Goal: Navigation & Orientation: Understand site structure

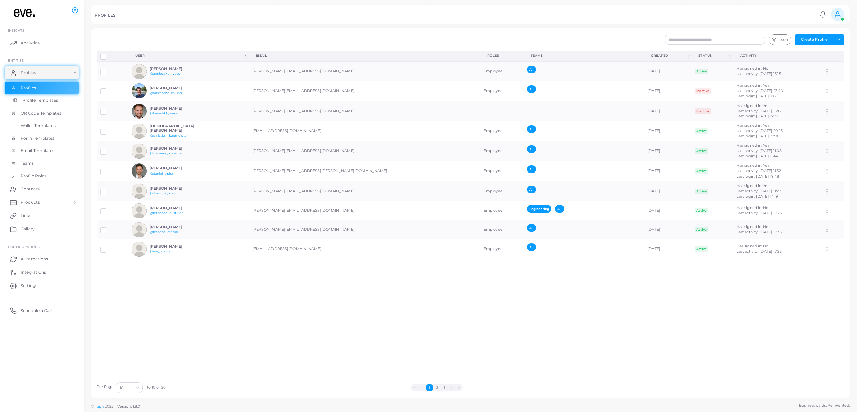
click at [32, 96] on link "Profile Templates" at bounding box center [42, 100] width 74 height 13
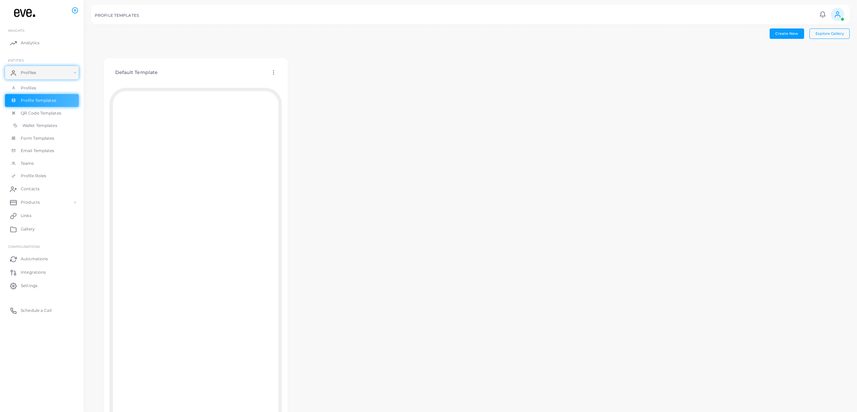
click at [58, 122] on link "Wallet Templates" at bounding box center [42, 125] width 74 height 13
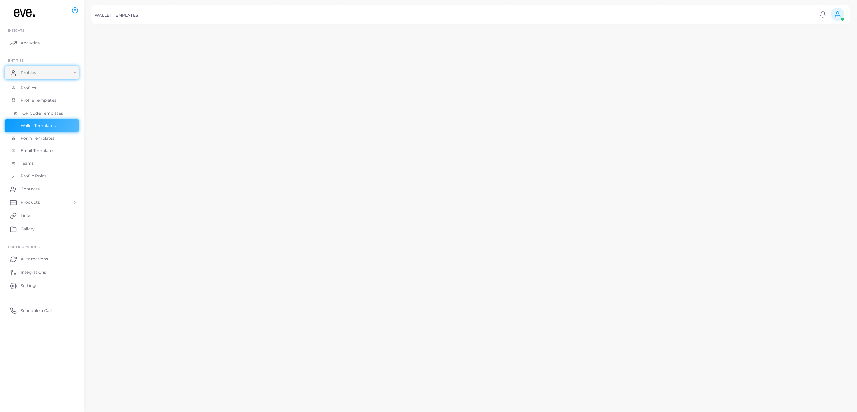
click at [56, 116] on span "QR Code Templates" at bounding box center [42, 113] width 41 height 6
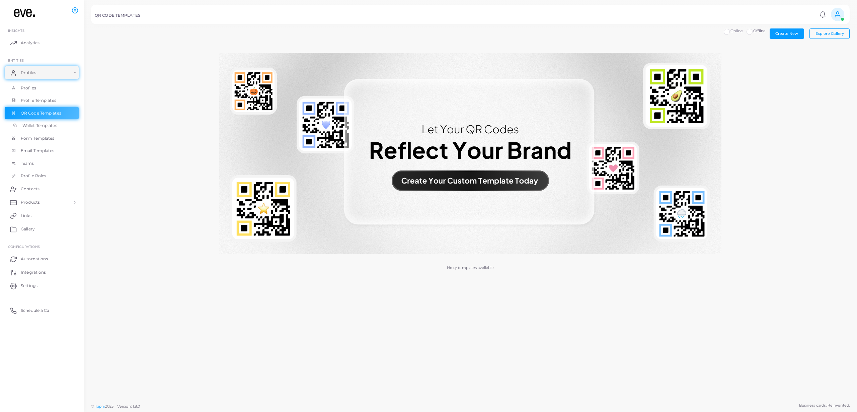
click at [51, 120] on link "Wallet Templates" at bounding box center [42, 125] width 74 height 13
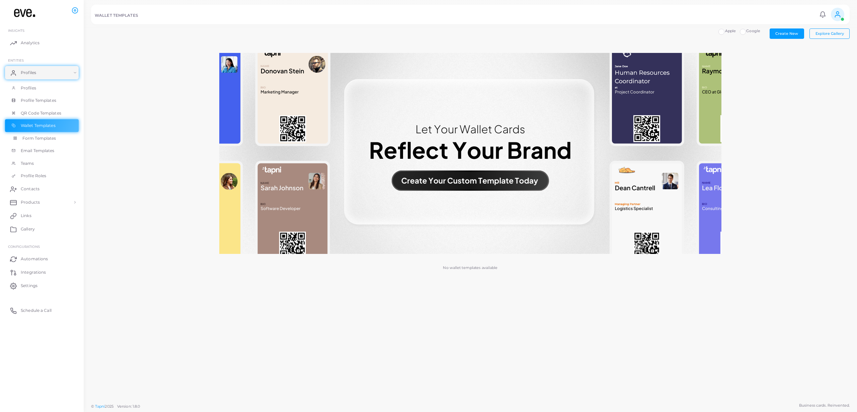
click at [44, 137] on span "Form Templates" at bounding box center [39, 138] width 34 height 6
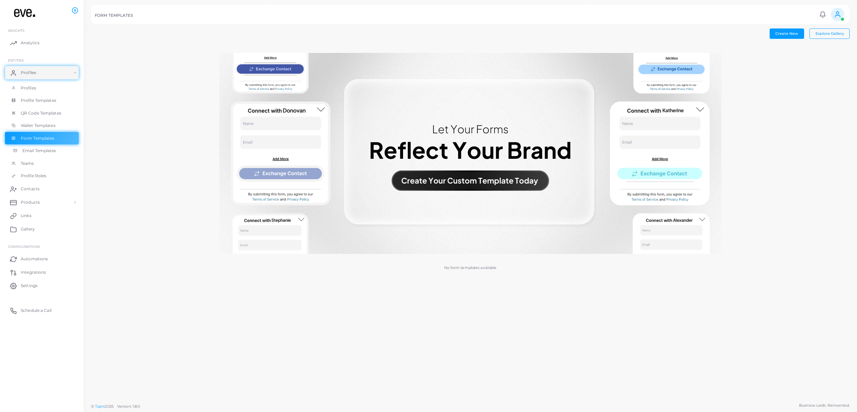
click at [48, 144] on link "Email Templates" at bounding box center [42, 150] width 74 height 13
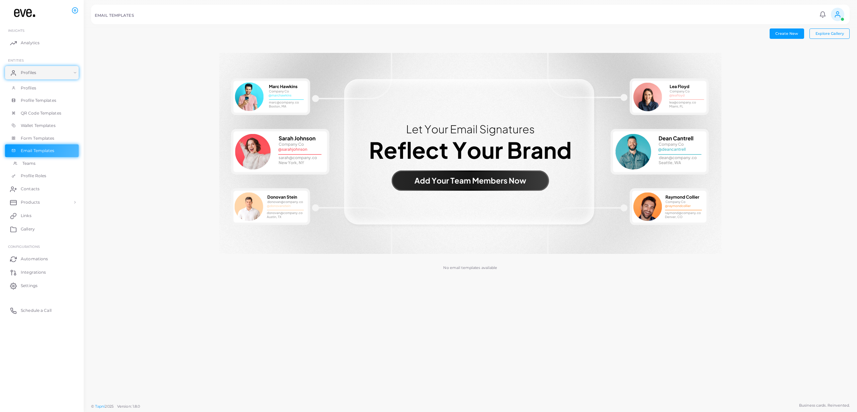
click at [33, 163] on span "Teams" at bounding box center [28, 163] width 13 height 6
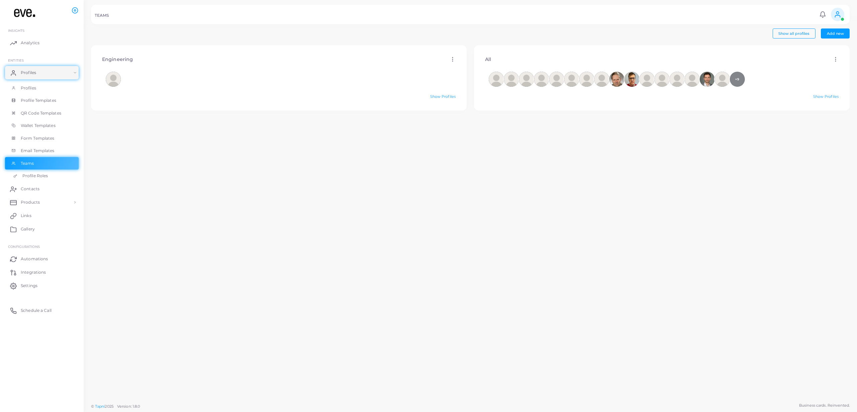
click at [42, 177] on span "Profile Roles" at bounding box center [34, 176] width 25 height 6
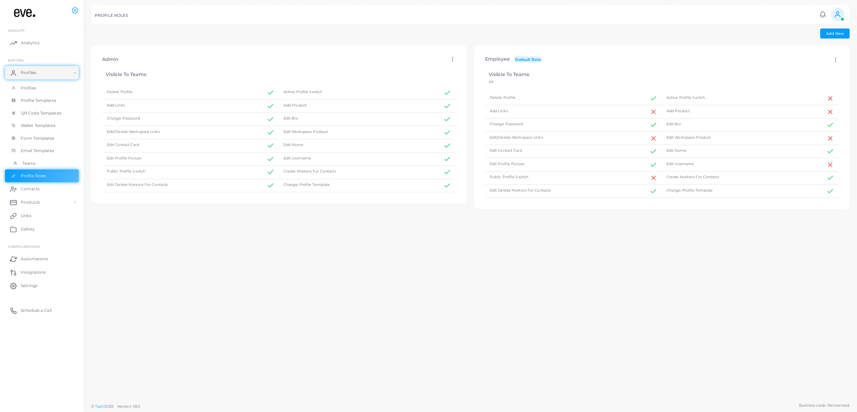
click at [37, 159] on link "Teams" at bounding box center [42, 163] width 74 height 13
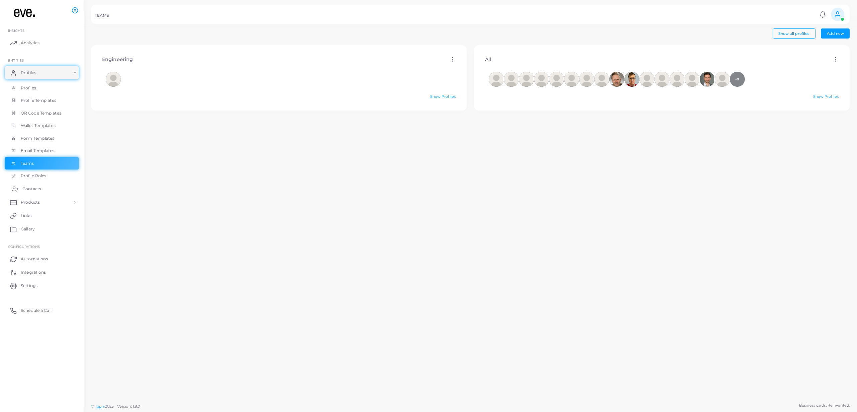
click at [29, 191] on span "Contacts" at bounding box center [31, 189] width 19 height 6
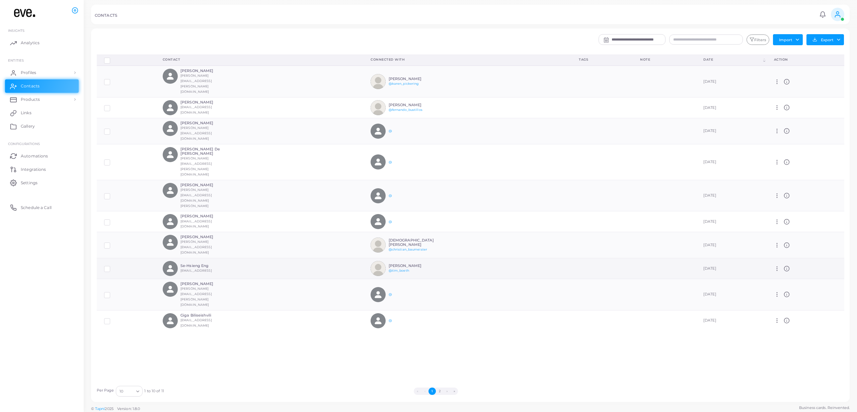
scroll to position [2, 0]
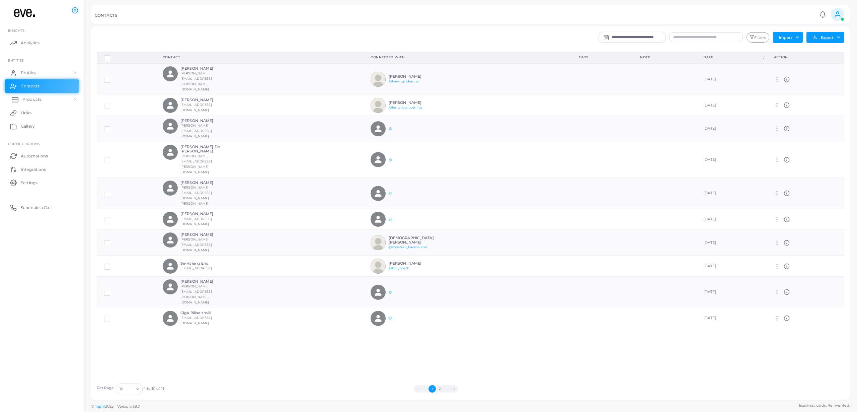
click at [35, 99] on span "Products" at bounding box center [31, 99] width 19 height 6
click at [31, 115] on span "Products" at bounding box center [31, 115] width 19 height 6
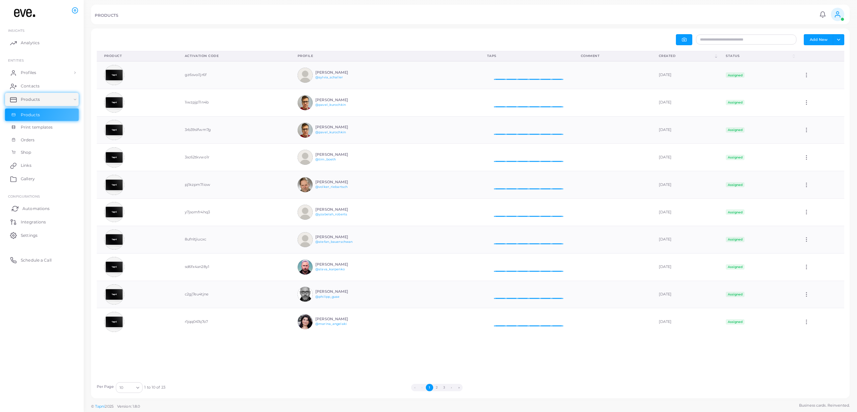
click at [55, 208] on link "Automations" at bounding box center [42, 208] width 74 height 13
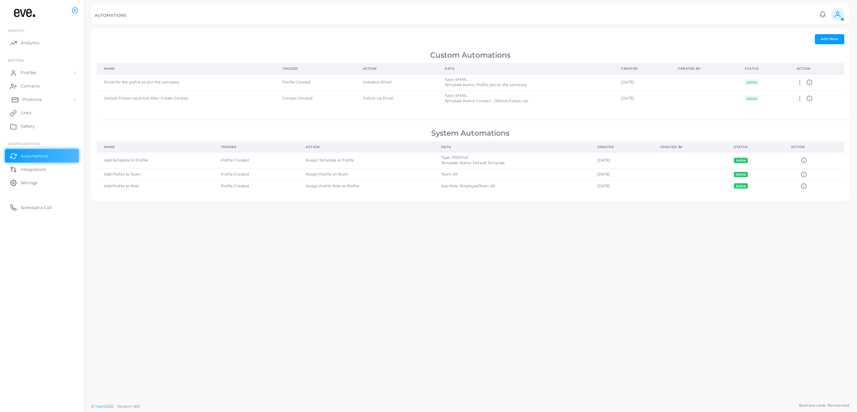
click at [44, 102] on link "Products" at bounding box center [42, 99] width 74 height 13
click at [30, 114] on span "Products" at bounding box center [31, 115] width 19 height 6
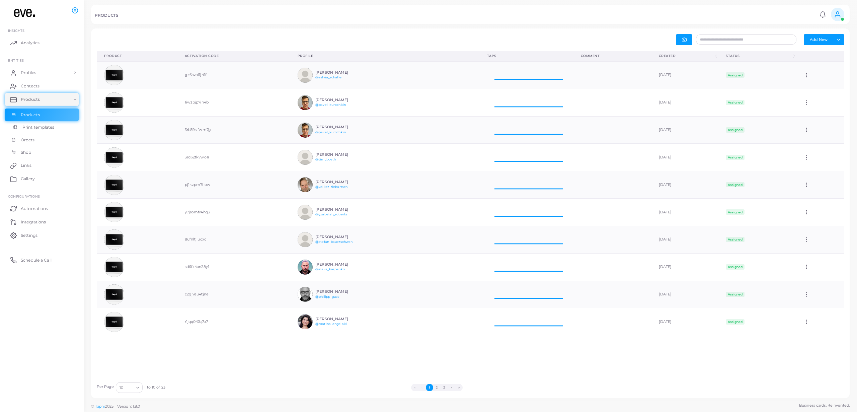
scroll to position [27, 94]
click at [828, 40] on button "Add New" at bounding box center [818, 39] width 29 height 11
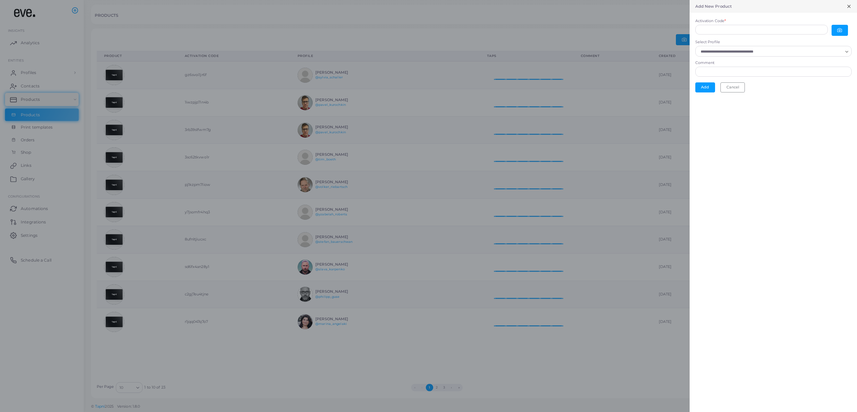
click at [851, 5] on icon at bounding box center [849, 6] width 5 height 5
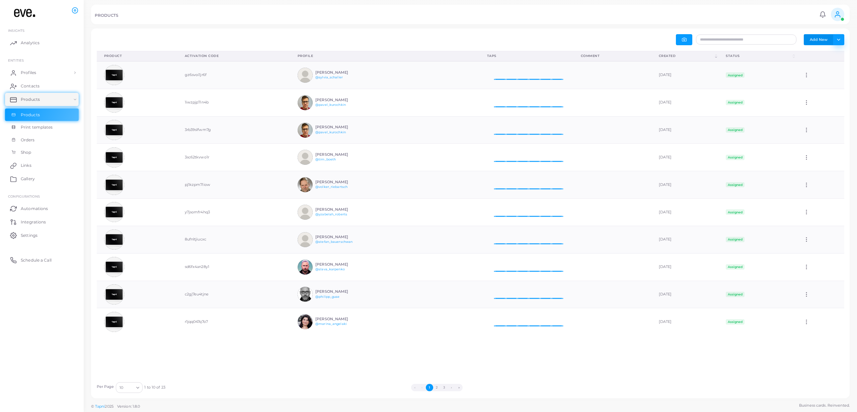
click at [844, 40] on button "Toggle dropdown" at bounding box center [838, 39] width 11 height 11
click at [826, 35] on button "Add New" at bounding box center [818, 39] width 29 height 11
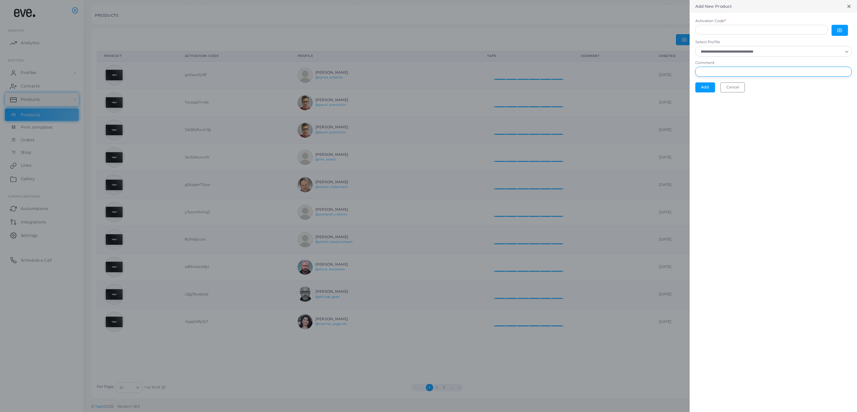
click at [722, 71] on input "Comment" at bounding box center [774, 72] width 156 height 10
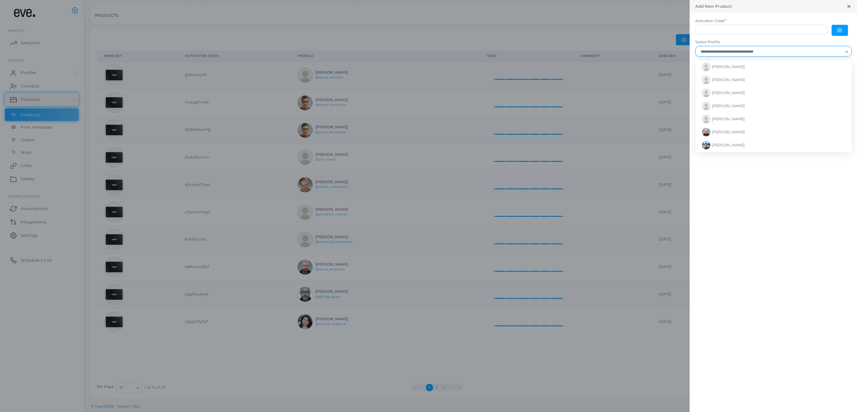
click at [728, 53] on input "Select Profile" at bounding box center [771, 51] width 144 height 7
click at [728, 40] on label "Select Profile" at bounding box center [774, 42] width 156 height 5
click at [728, 48] on input "Select Profile" at bounding box center [771, 51] width 144 height 7
click at [591, 12] on div at bounding box center [428, 206] width 857 height 412
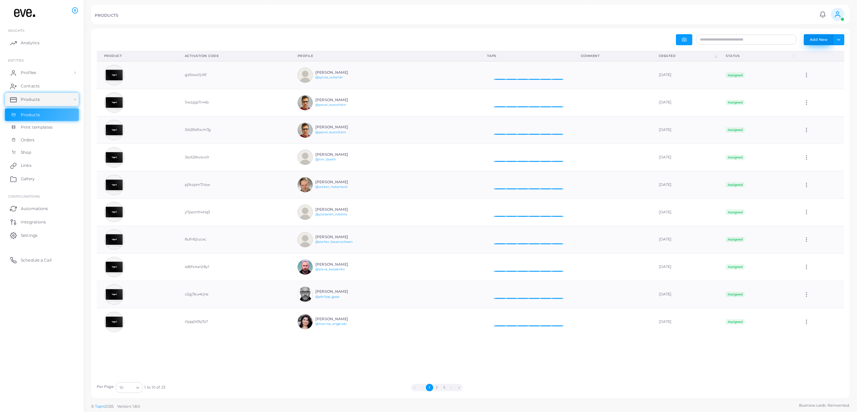
click at [827, 39] on button "Add New" at bounding box center [818, 39] width 29 height 11
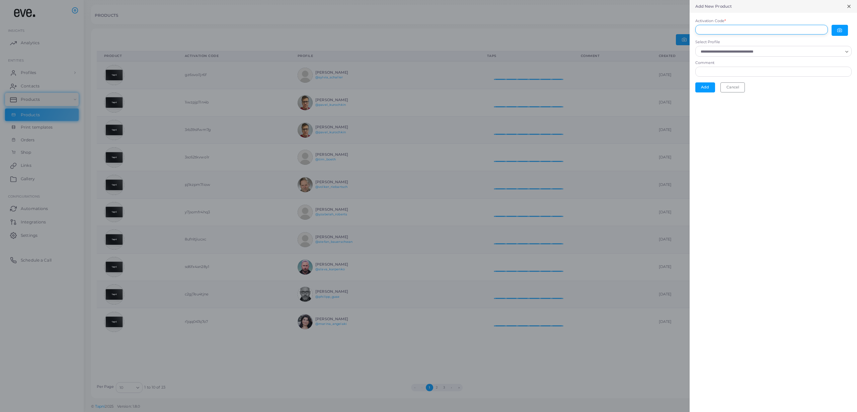
click at [721, 30] on input "Activation Code *" at bounding box center [762, 30] width 133 height 10
click at [606, 14] on div at bounding box center [428, 206] width 857 height 412
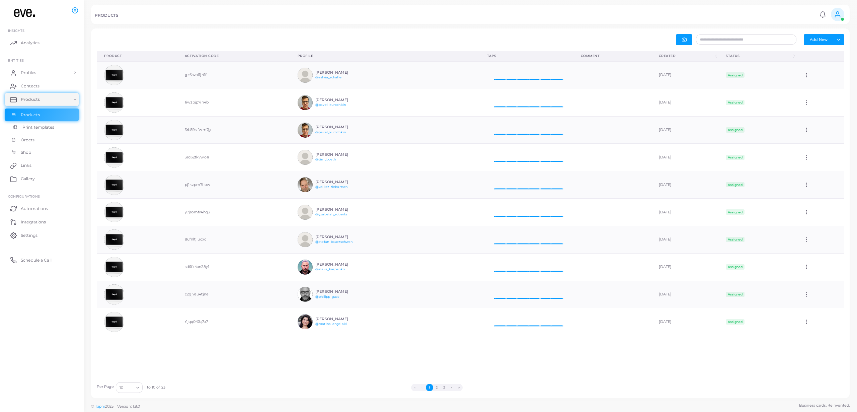
click at [39, 132] on link "Print templates" at bounding box center [42, 127] width 74 height 13
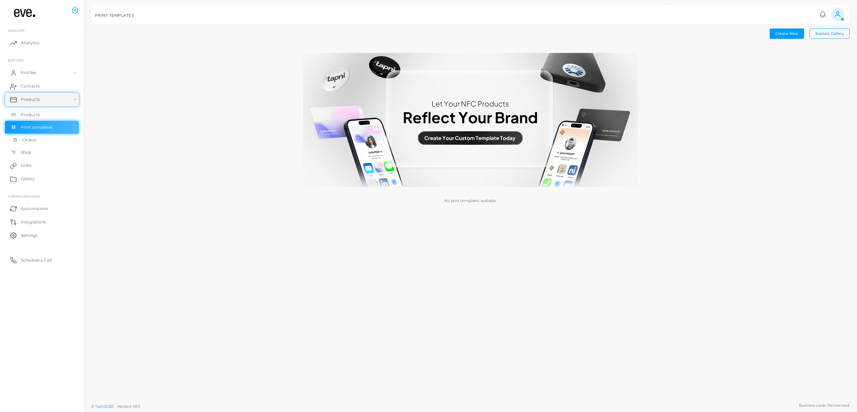
click at [33, 140] on span "Orders" at bounding box center [29, 140] width 14 height 6
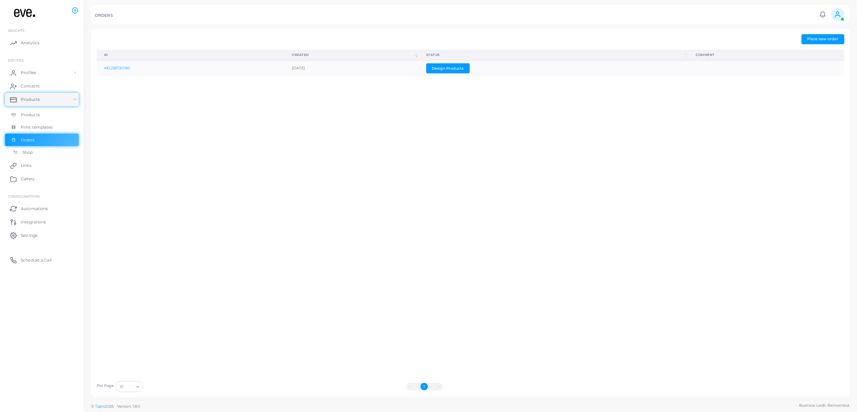
click at [27, 150] on span "Shop" at bounding box center [27, 152] width 10 height 6
click at [38, 168] on link "Links" at bounding box center [42, 165] width 74 height 13
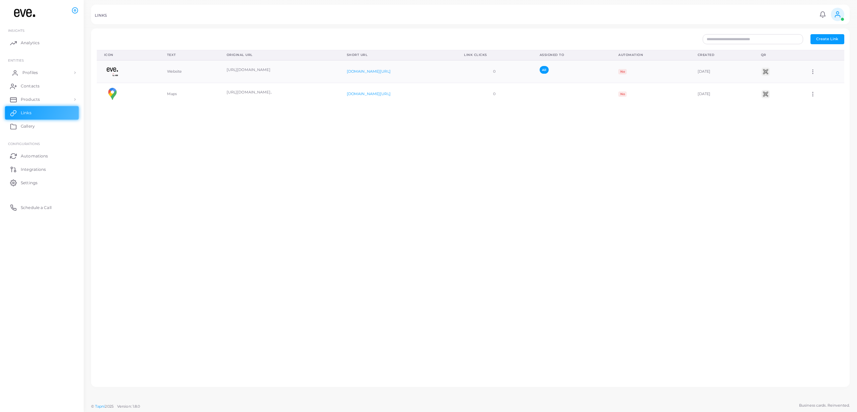
click at [28, 70] on span "Profiles" at bounding box center [29, 73] width 15 height 6
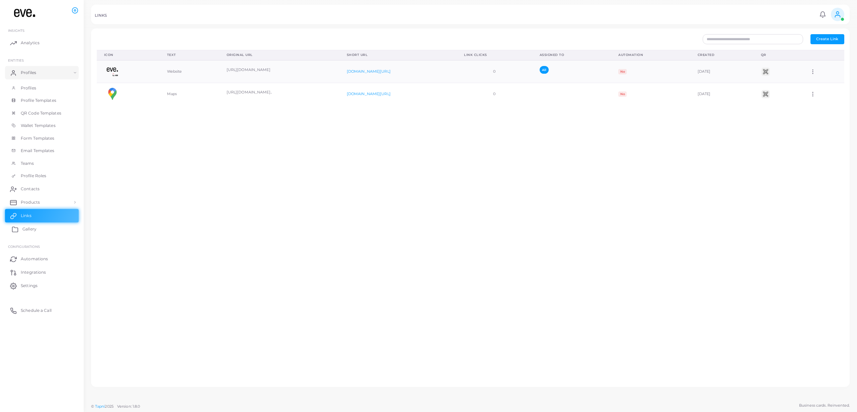
click at [35, 228] on span "Gallery" at bounding box center [29, 229] width 14 height 6
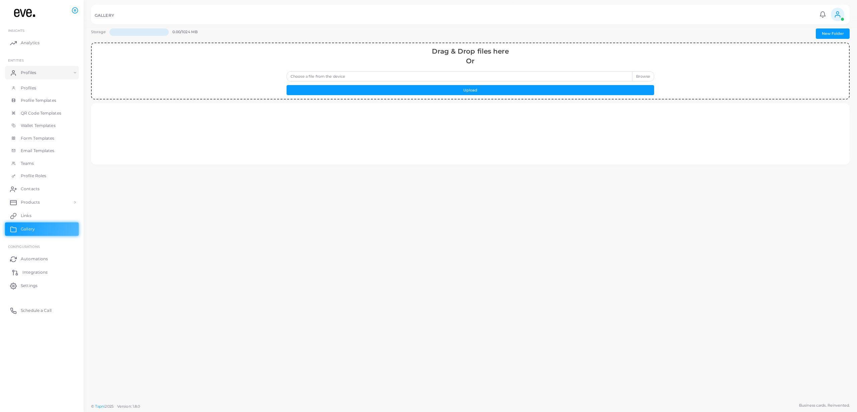
click at [26, 269] on span "Integrations" at bounding box center [34, 272] width 25 height 6
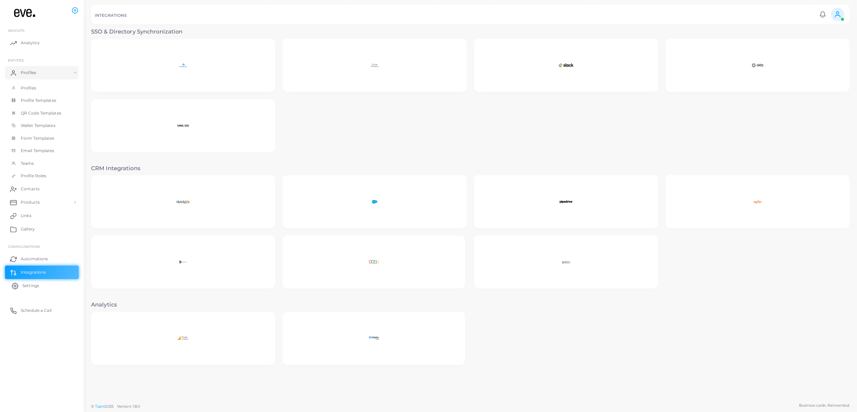
click at [28, 281] on link "Settings" at bounding box center [42, 285] width 74 height 13
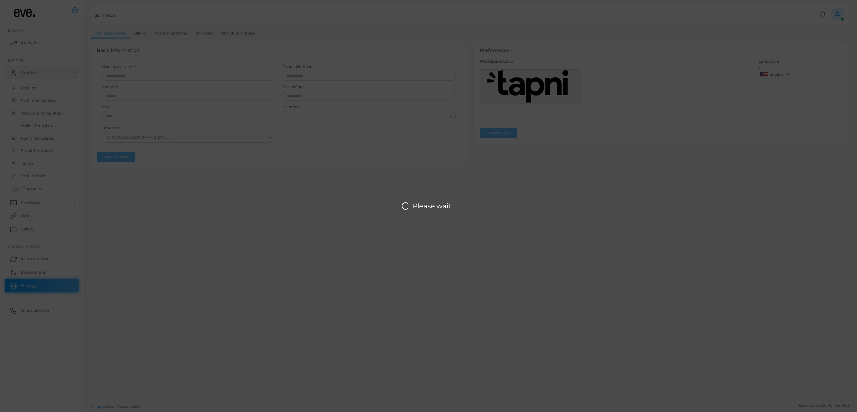
type input "**********"
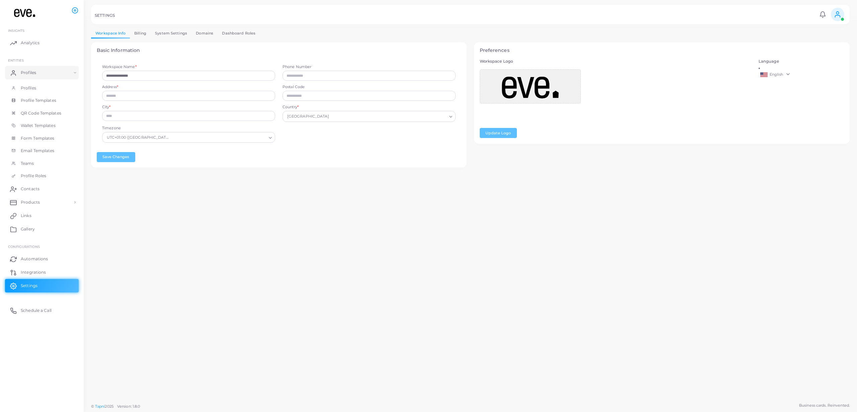
click at [137, 30] on link "Billing" at bounding box center [140, 33] width 21 height 10
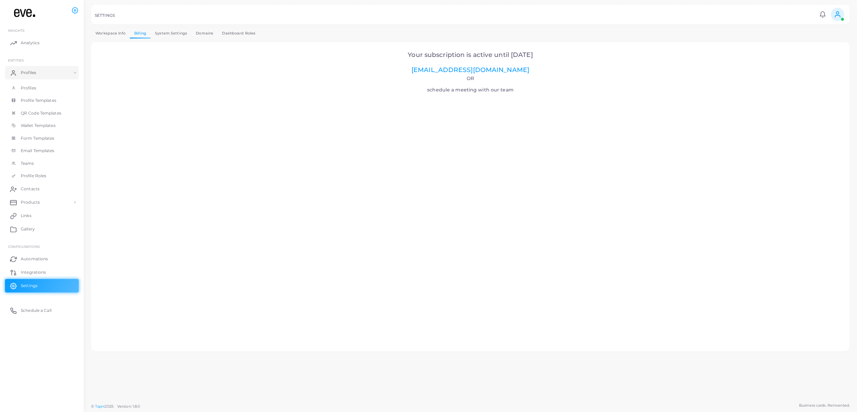
click at [158, 35] on link "System Settings" at bounding box center [171, 33] width 41 height 10
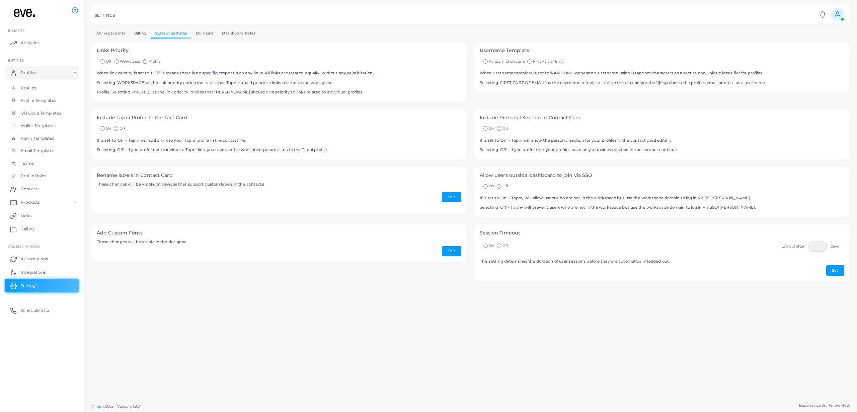
click at [107, 34] on link "Workspace Info" at bounding box center [110, 33] width 39 height 10
